Goal: Navigation & Orientation: Find specific page/section

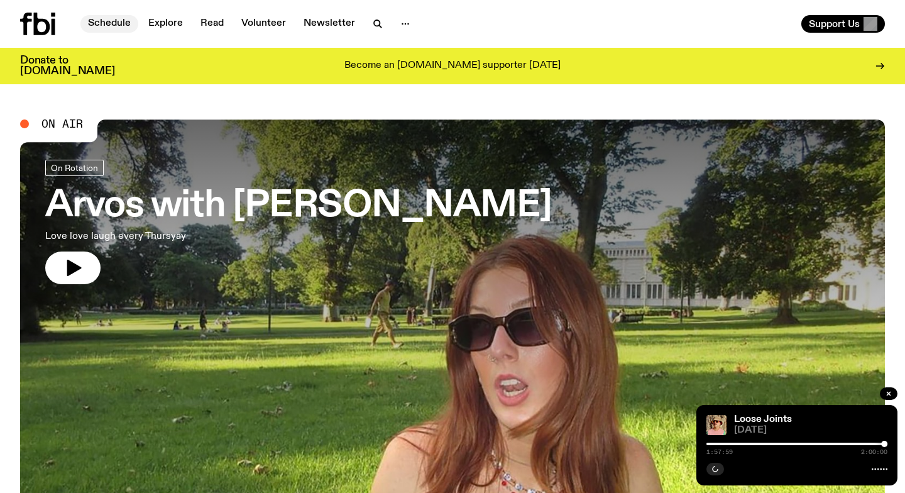
click at [114, 21] on link "Schedule" at bounding box center [109, 24] width 58 height 18
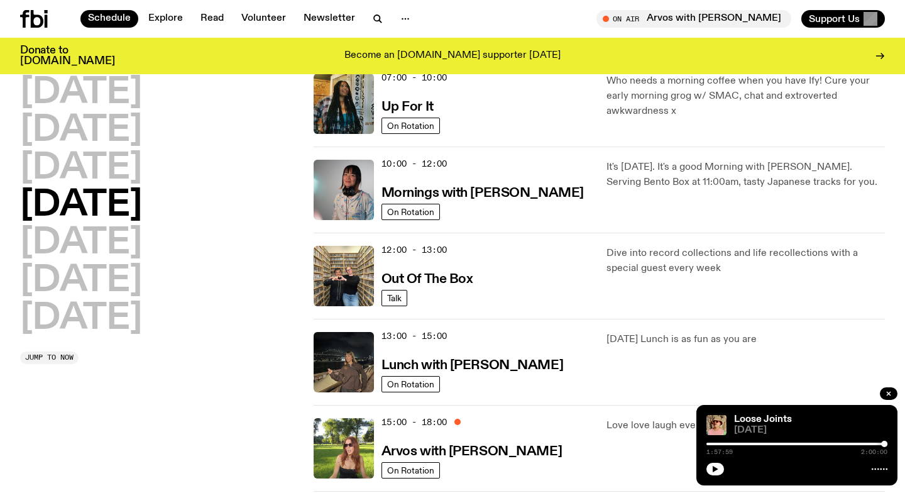
scroll to position [137, 0]
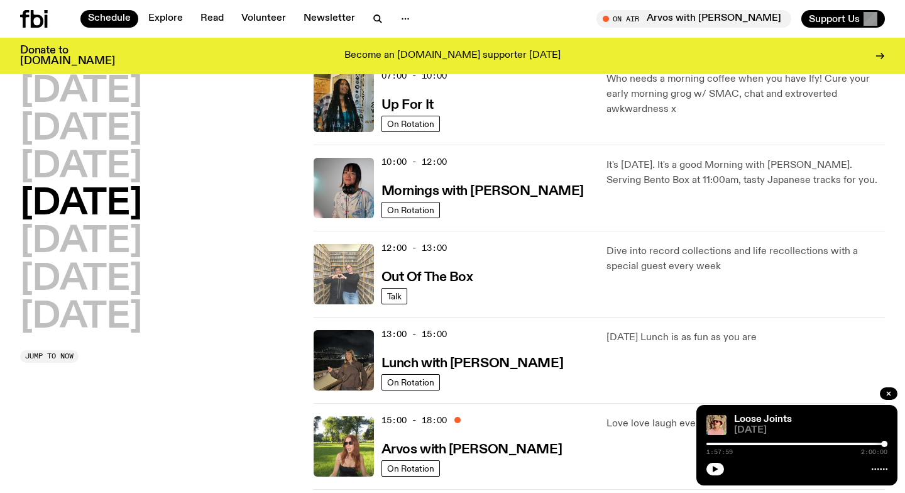
click at [332, 274] on img at bounding box center [344, 274] width 60 height 60
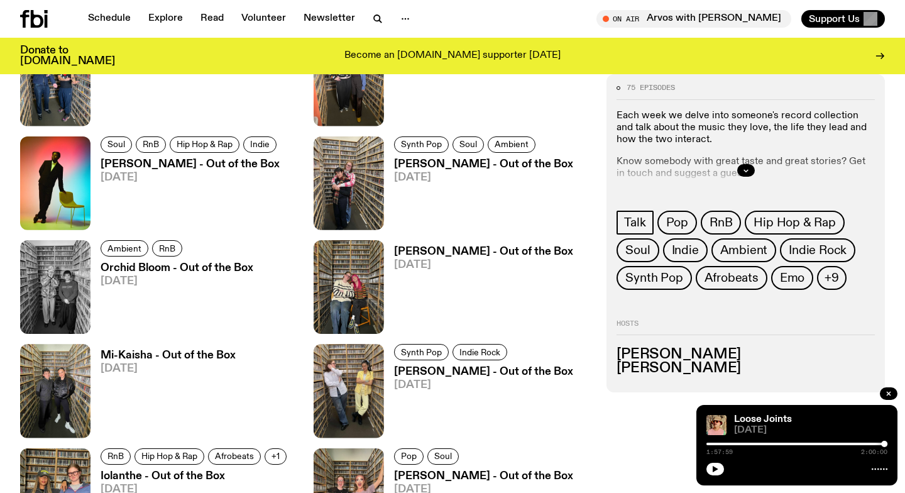
scroll to position [685, 0]
click at [747, 168] on icon "button" at bounding box center [746, 171] width 8 height 8
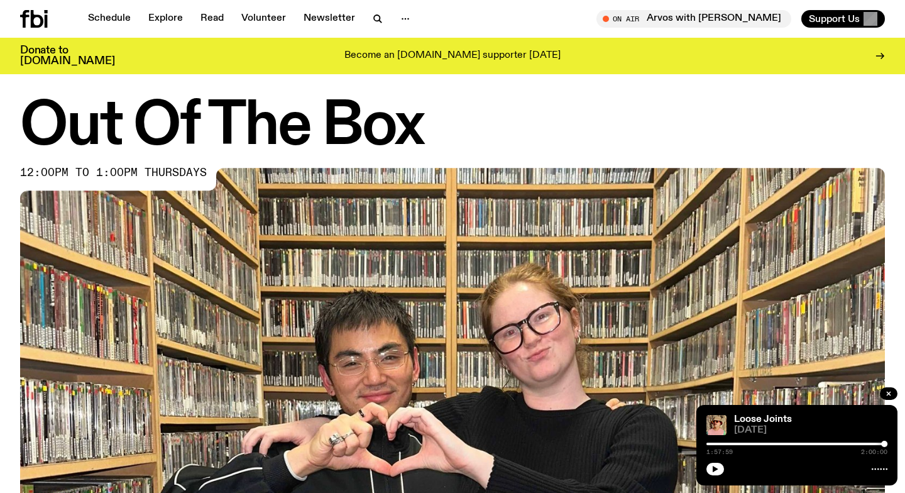
scroll to position [0, 0]
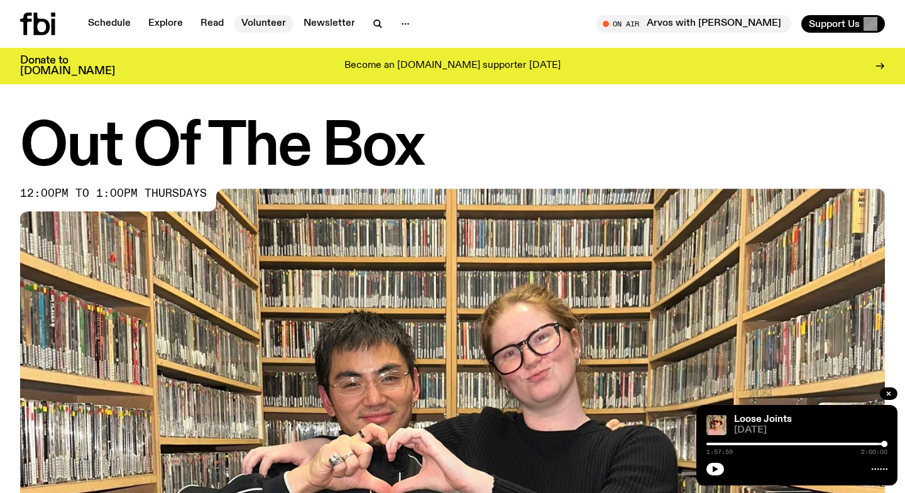
click at [269, 23] on link "Volunteer" at bounding box center [264, 24] width 60 height 18
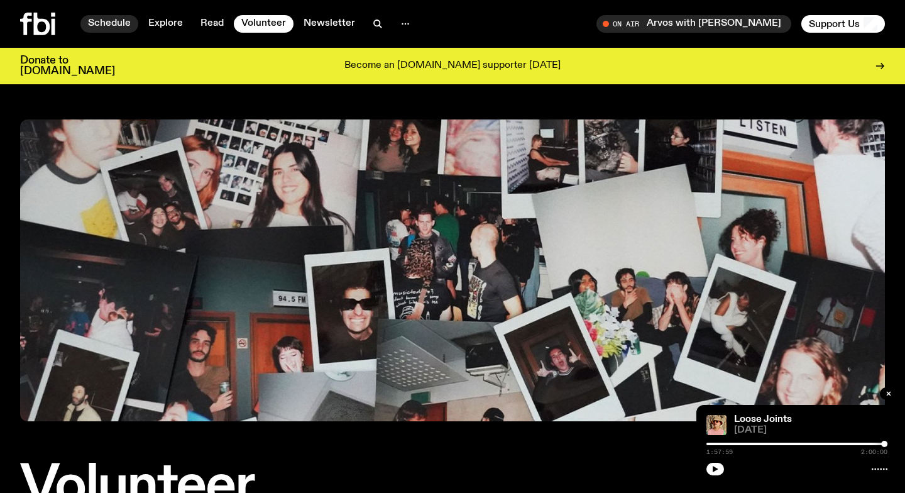
click at [118, 26] on link "Schedule" at bounding box center [109, 24] width 58 height 18
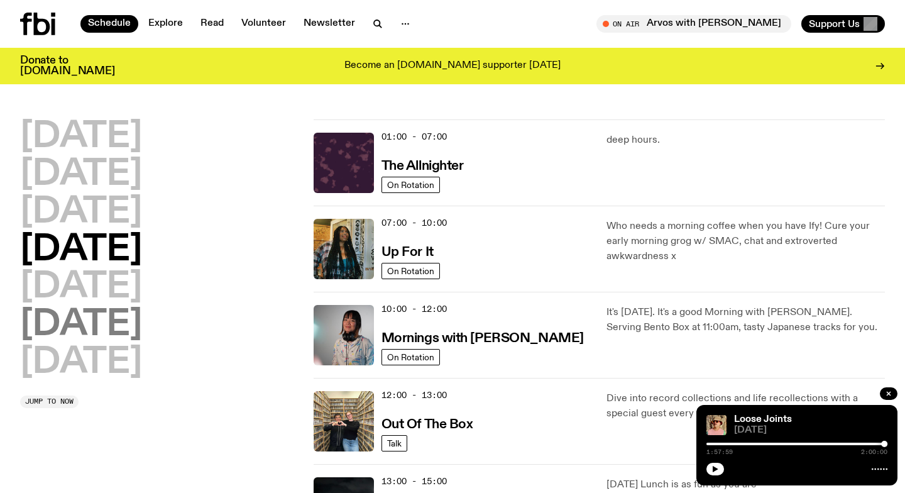
click at [99, 324] on h2 "[DATE]" at bounding box center [81, 324] width 122 height 35
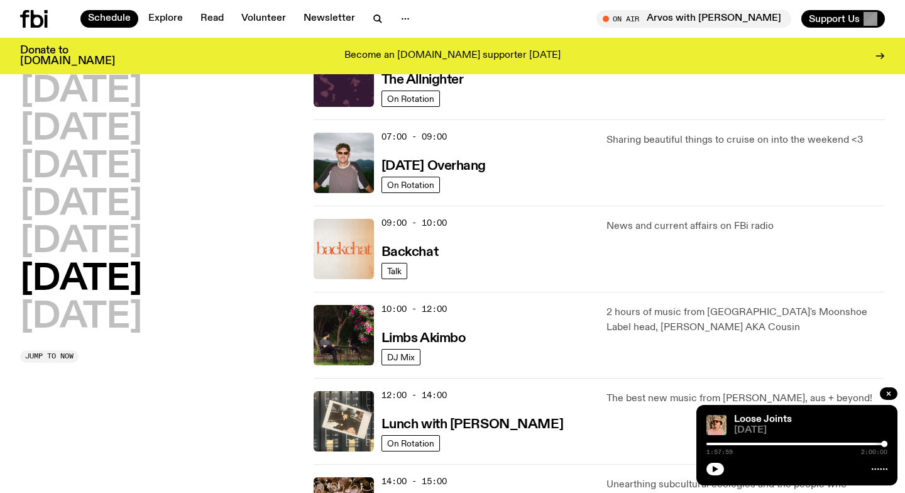
scroll to position [160, 0]
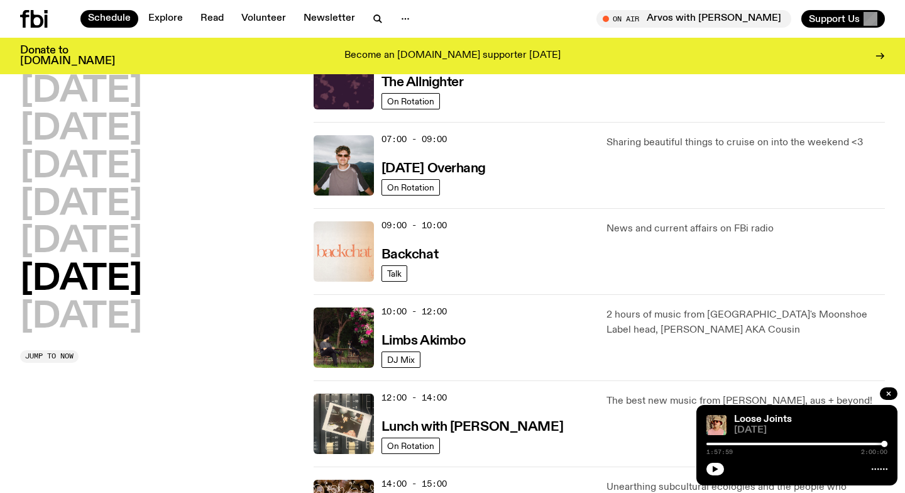
click at [344, 246] on img at bounding box center [344, 251] width 60 height 60
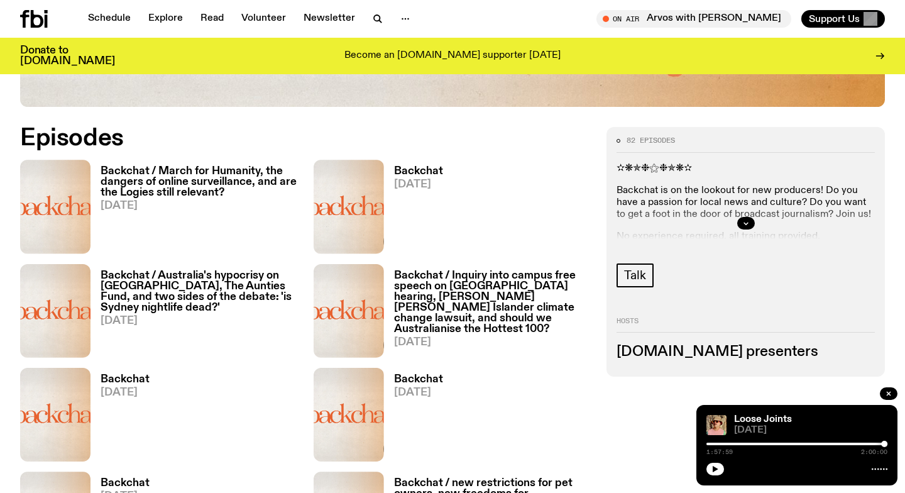
scroll to position [641, 0]
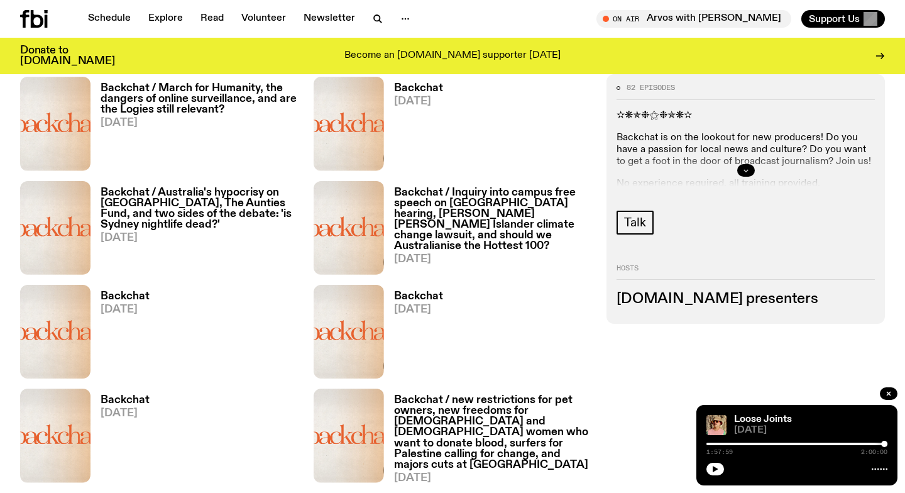
click at [754, 169] on button "button" at bounding box center [746, 170] width 18 height 13
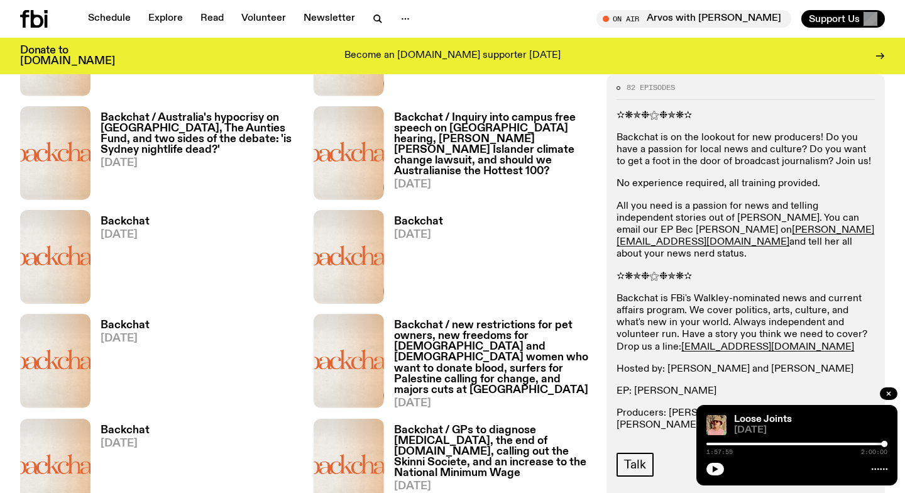
scroll to position [717, 0]
click at [820, 344] on div "✫❋✯❉⚝❉✯❋✫ Backchat is on the lookout for new producers! Do you have a passion f…" at bounding box center [746, 277] width 258 height 334
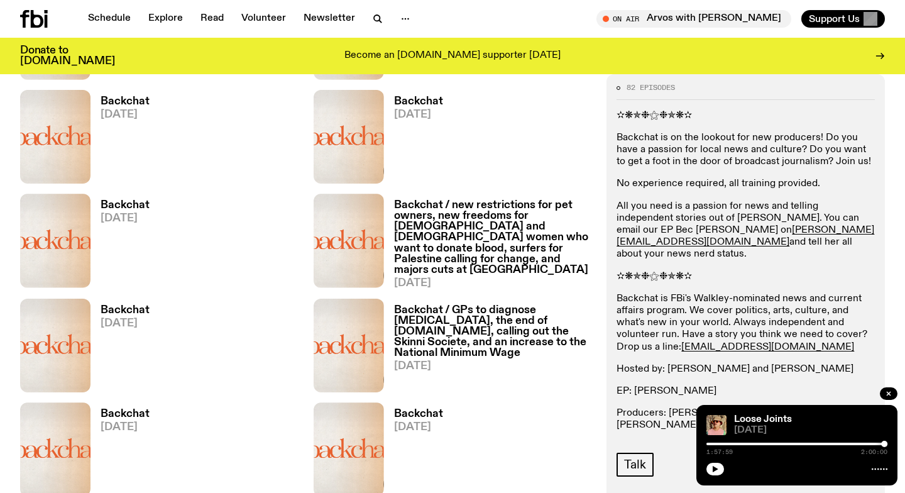
scroll to position [835, 0]
